Goal: Find specific page/section: Find specific page/section

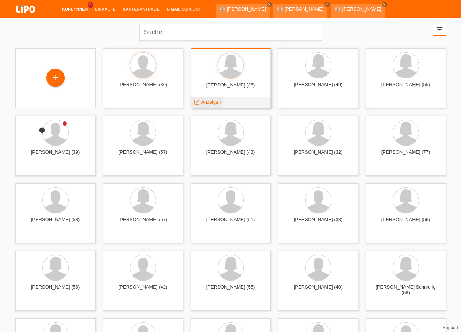
click at [211, 103] on span "Anzeigen" at bounding box center [211, 101] width 20 height 5
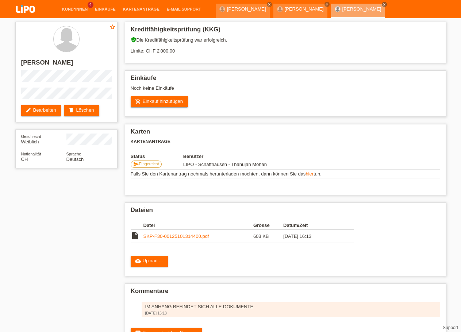
click at [27, 8] on img at bounding box center [25, 9] width 37 height 19
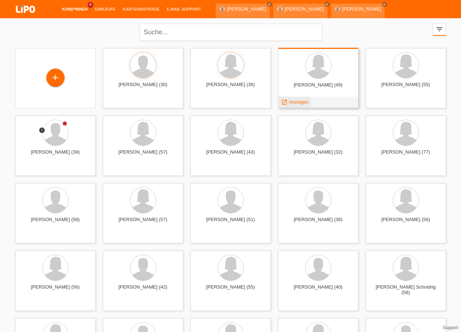
click at [303, 101] on span "Anzeigen" at bounding box center [299, 101] width 20 height 5
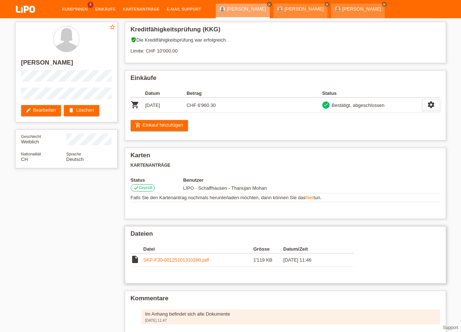
click at [163, 262] on link "SKP-F30-00125101310280.pdf" at bounding box center [176, 259] width 66 height 5
